Goal: Find specific page/section: Find specific page/section

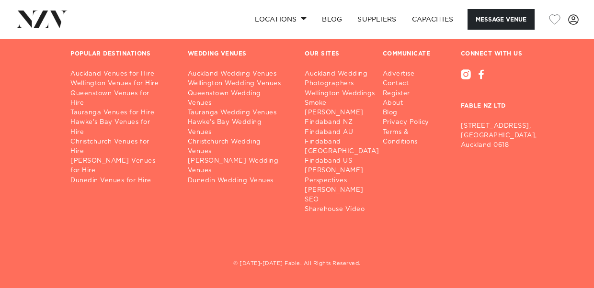
scroll to position [2560, 0]
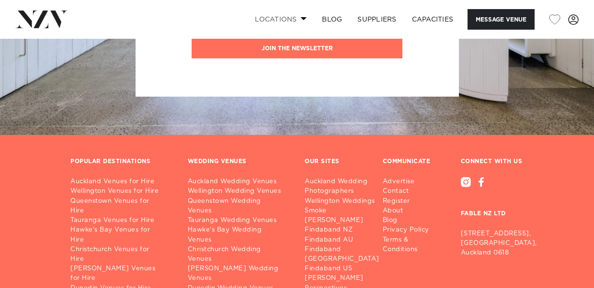
click at [296, 14] on link "Locations" at bounding box center [280, 19] width 67 height 21
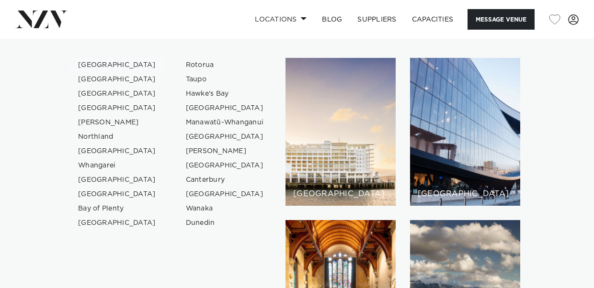
click at [106, 64] on link "[GEOGRAPHIC_DATA]" at bounding box center [116, 65] width 93 height 14
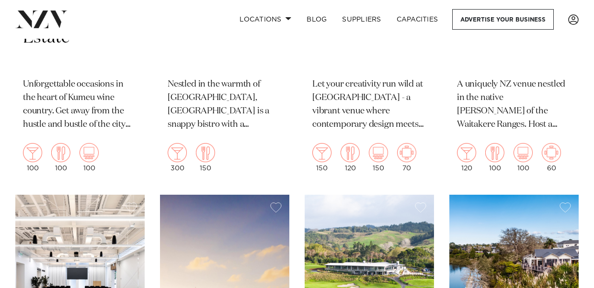
scroll to position [623, 0]
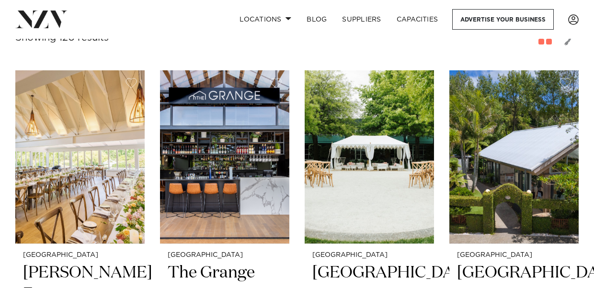
scroll to position [345, 0]
